Goal: Task Accomplishment & Management: Use online tool/utility

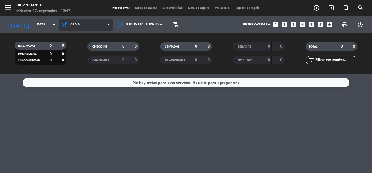
click at [86, 24] on span "Cena" at bounding box center [86, 25] width 55 height 12
click at [75, 60] on div "menu Hierro Cinco [DATE] 17. septiembre - 15:47 Mis reservas Mapa de mesas Disp…" at bounding box center [186, 37] width 372 height 74
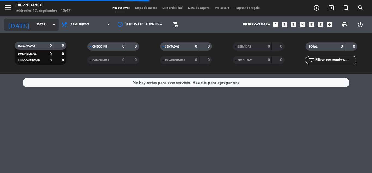
click at [44, 25] on input "[DATE]" at bounding box center [56, 24] width 46 height 9
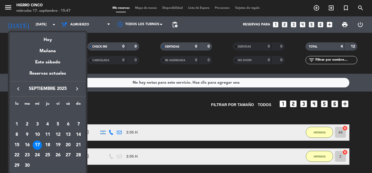
click at [98, 100] on div at bounding box center [186, 86] width 372 height 173
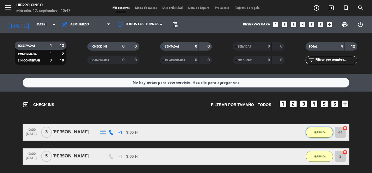
click at [282, 130] on button "ARRIBADA" at bounding box center [319, 131] width 27 height 11
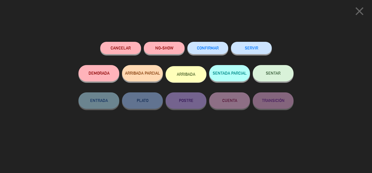
click at [251, 48] on button "SERVIR" at bounding box center [251, 48] width 41 height 12
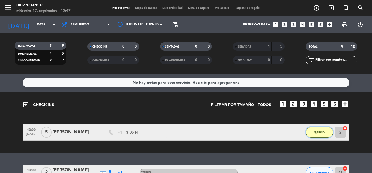
click at [282, 134] on button "ARRIBADA" at bounding box center [319, 131] width 27 height 11
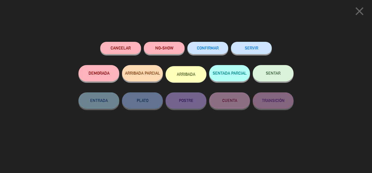
click at [246, 46] on button "SERVIR" at bounding box center [251, 48] width 41 height 12
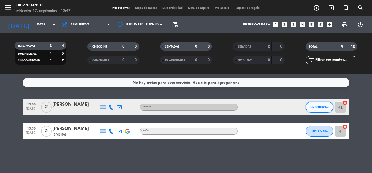
click at [282, 104] on button "SIN CONFIRMAR" at bounding box center [319, 106] width 27 height 11
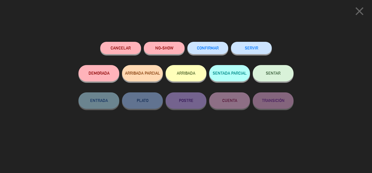
click at [247, 47] on button "SERVIR" at bounding box center [251, 48] width 41 height 12
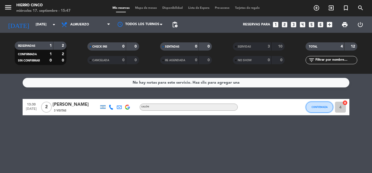
click at [282, 104] on button "CONFIRMADA" at bounding box center [319, 106] width 27 height 11
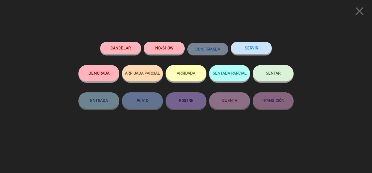
click at [252, 47] on button "SERVIR" at bounding box center [251, 48] width 41 height 12
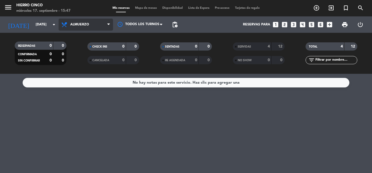
click at [87, 23] on span "Almuerzo" at bounding box center [79, 25] width 19 height 4
click at [81, 74] on ng-component "menu Hierro Cinco [DATE] 17. septiembre - 15:47 Mis reservas Mapa de mesas Disp…" at bounding box center [186, 86] width 372 height 173
click at [83, 23] on span "Cena" at bounding box center [86, 25] width 55 height 12
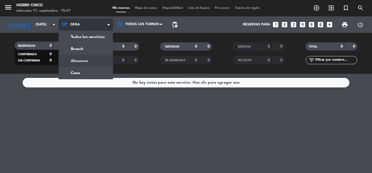
click at [79, 60] on div "menu Hierro Cinco [DATE] 17. septiembre - 15:47 Mis reservas Mapa de mesas Disp…" at bounding box center [186, 37] width 372 height 74
